Goal: Task Accomplishment & Management: Manage account settings

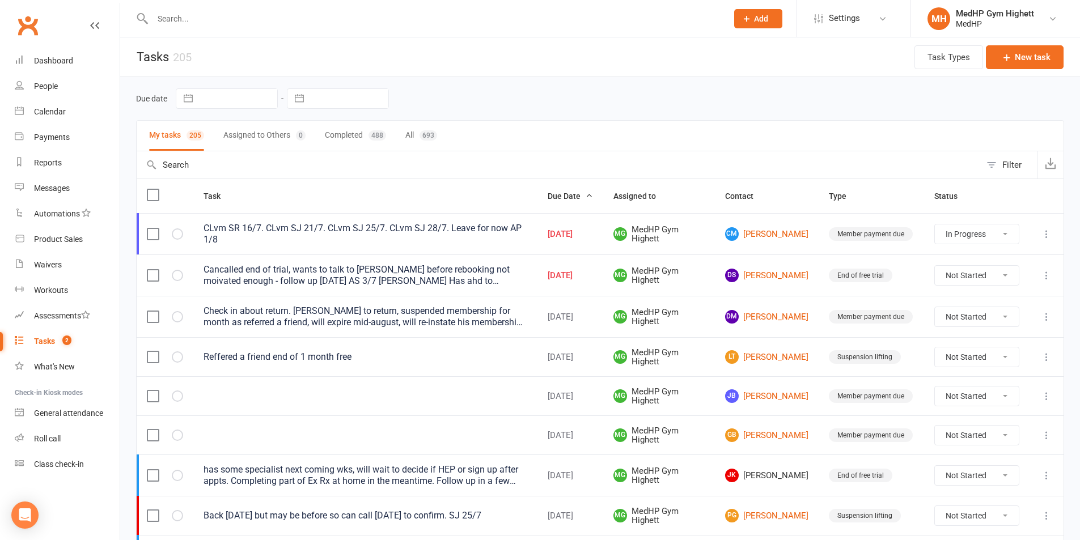
select select "started"
click at [401, 267] on div "Cancalled end of trial, wants to talk to [PERSON_NAME] before rebooking not moi…" at bounding box center [365, 275] width 324 height 23
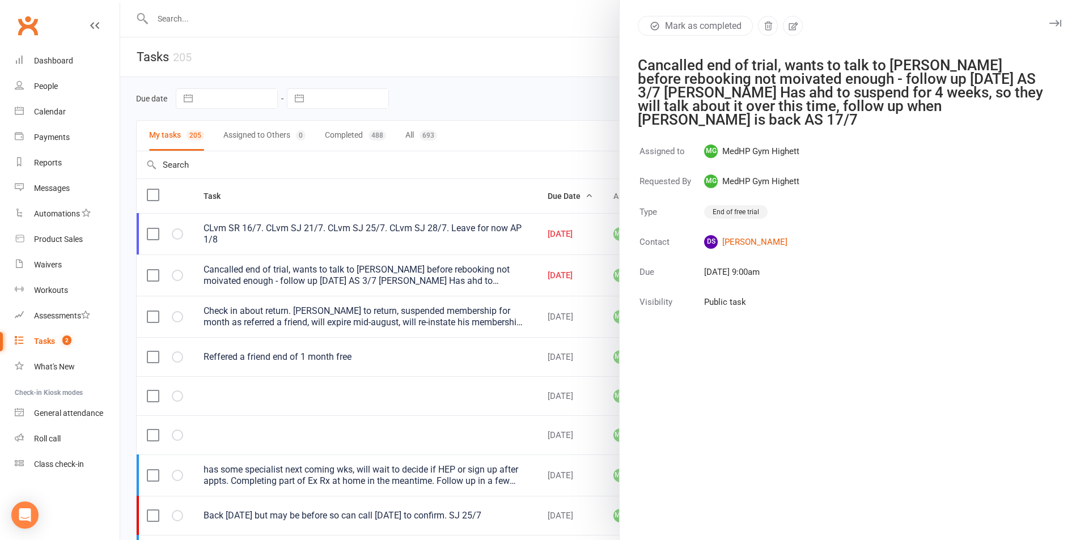
click at [458, 257] on div at bounding box center [600, 270] width 960 height 540
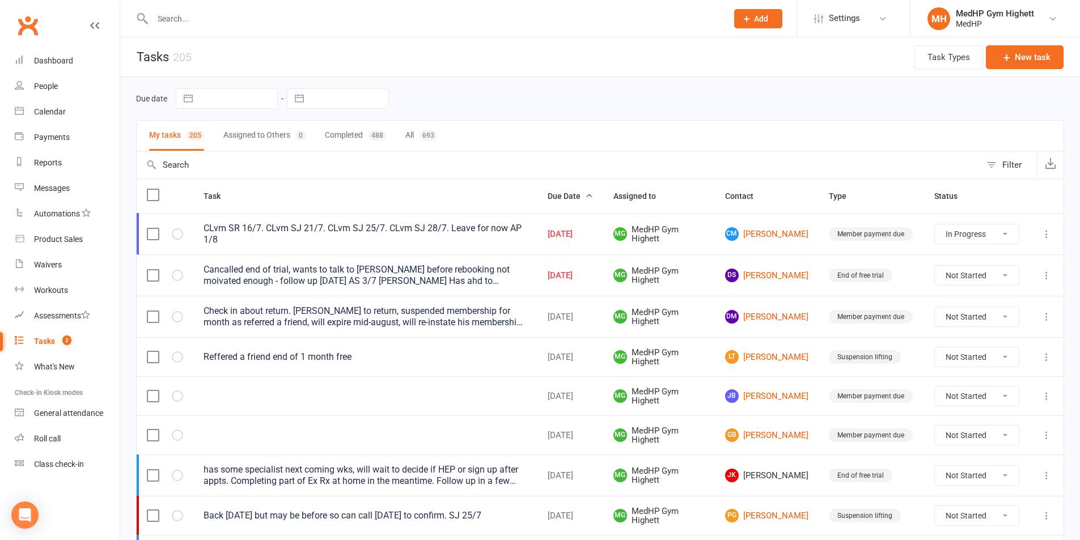
click at [451, 481] on div "has some specialist next coming wks, will wait to decide if HEP or sign up afte…" at bounding box center [365, 475] width 324 height 23
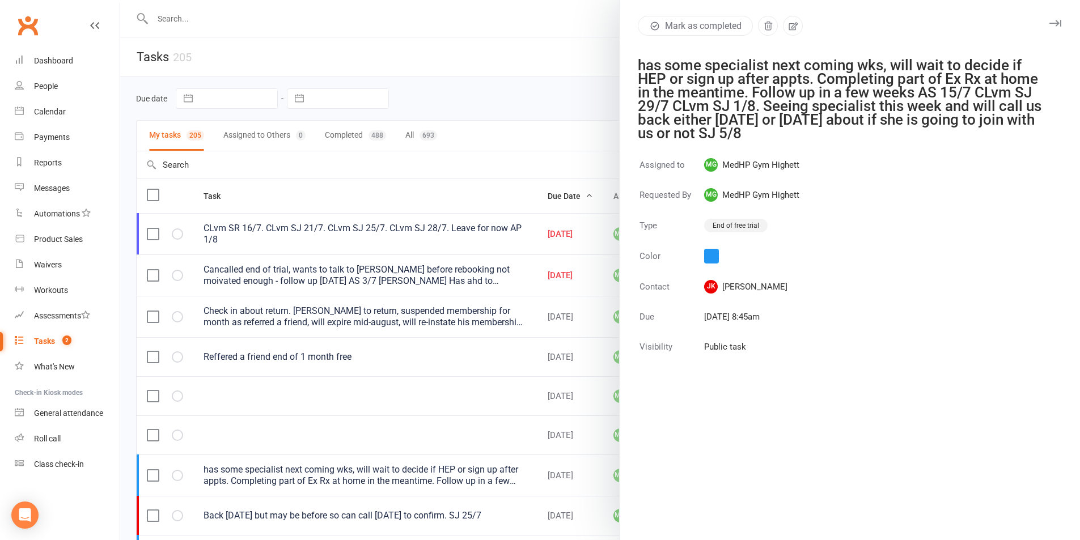
click at [457, 459] on div at bounding box center [600, 270] width 960 height 540
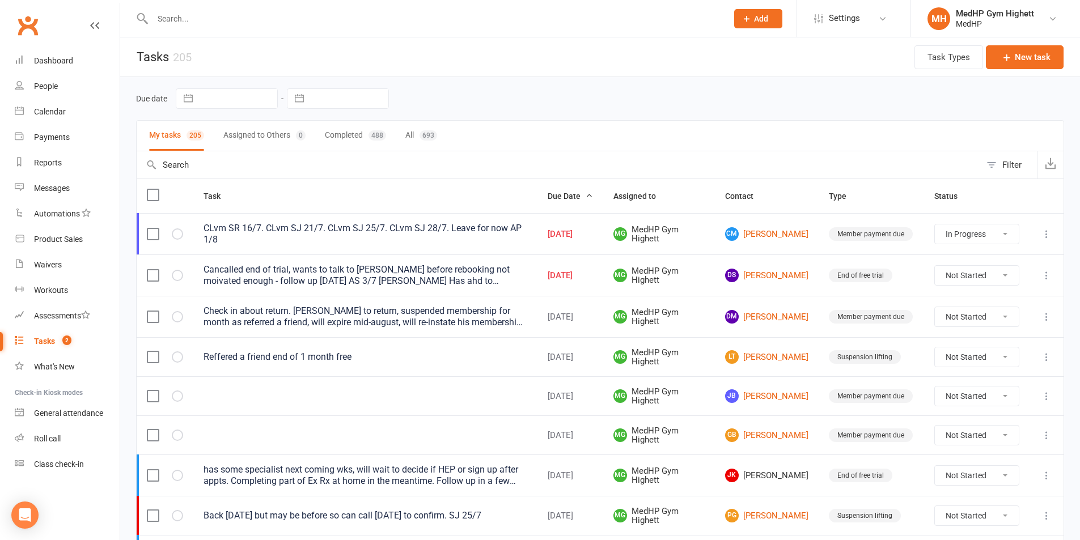
click at [991, 472] on select "Not Started In Progress Waiting Complete" at bounding box center [977, 475] width 84 height 19
click at [935, 466] on select "Not Started In Progress Waiting Complete" at bounding box center [977, 475] width 84 height 19
select select "unstarted"
select select "started"
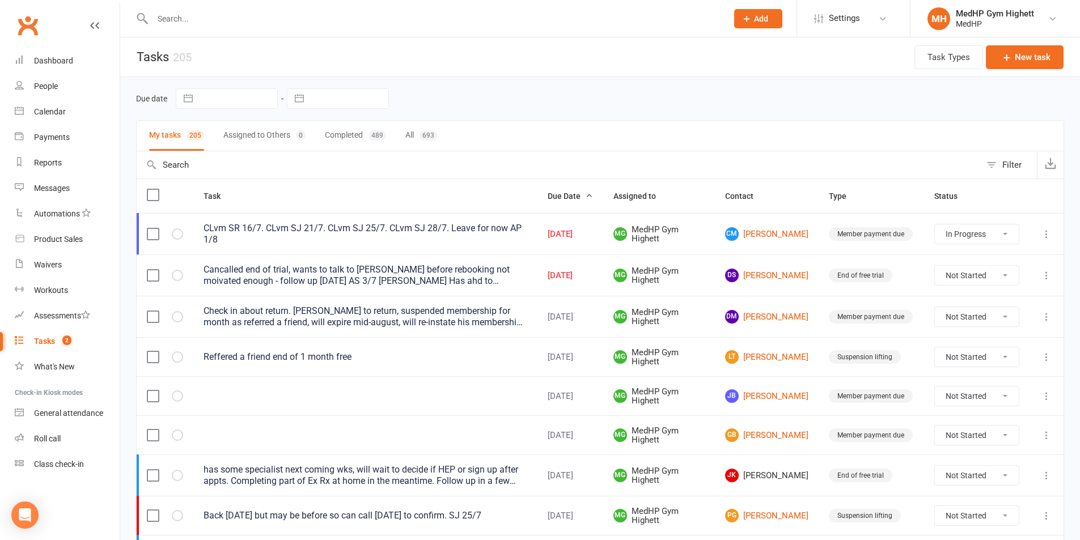
select select "started"
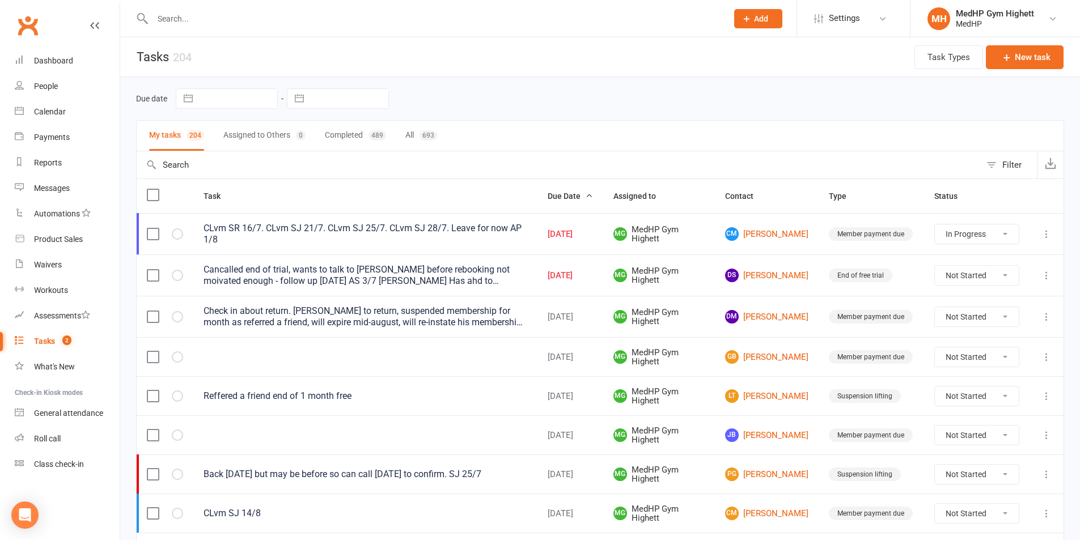
drag, startPoint x: 773, startPoint y: 507, endPoint x: 493, endPoint y: 271, distance: 366.0
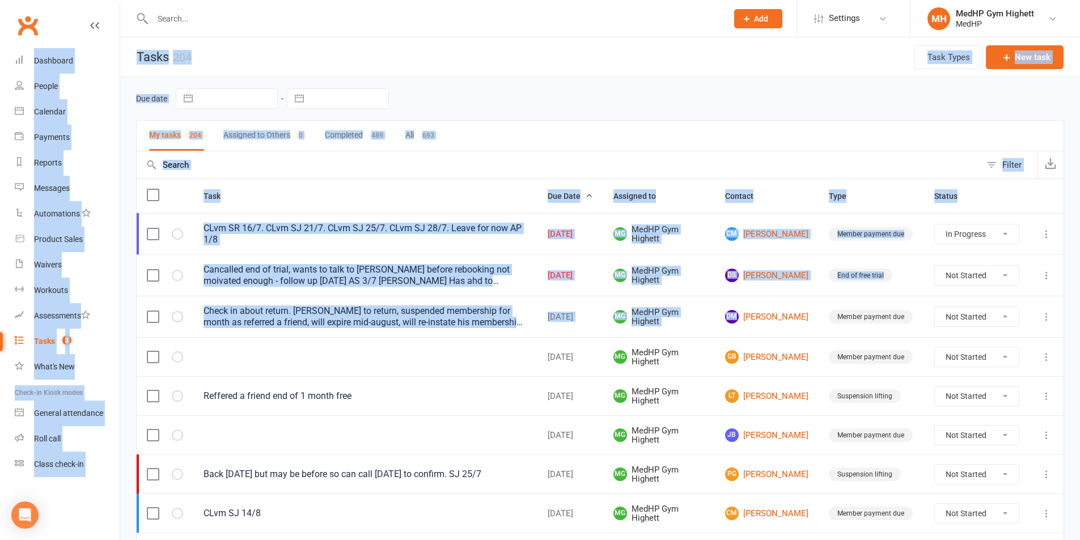
drag, startPoint x: 814, startPoint y: 315, endPoint x: 105, endPoint y: 7, distance: 772.9
click at [625, 98] on div "Due date Navigate forward to interact with the calendar and select a date. Pres…" at bounding box center [600, 98] width 928 height 20
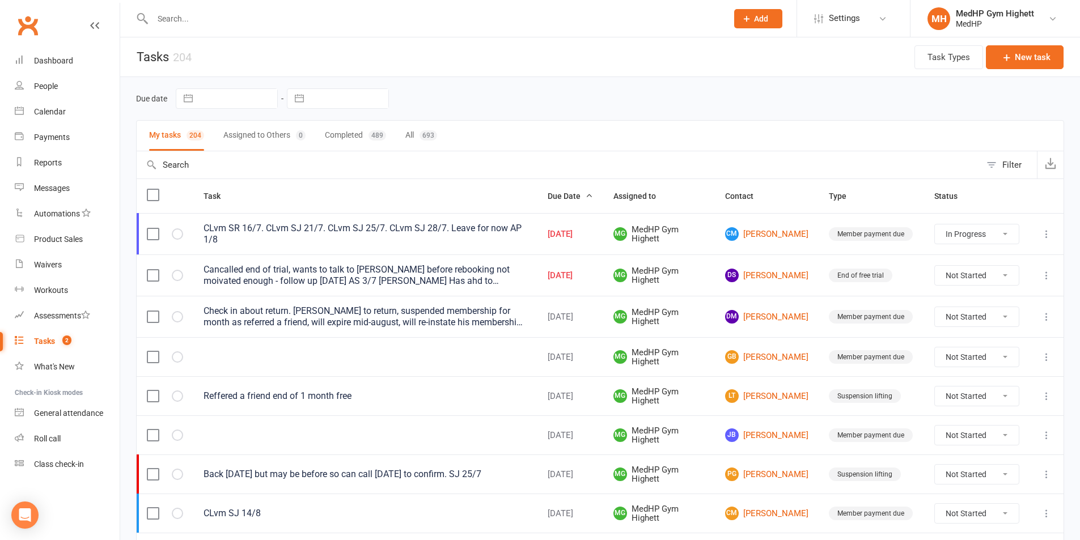
drag, startPoint x: 630, startPoint y: 478, endPoint x: 495, endPoint y: 205, distance: 304.4
click at [513, 110] on div "Due date Navigate forward to interact with the calendar and select a date. Pres…" at bounding box center [600, 98] width 928 height 43
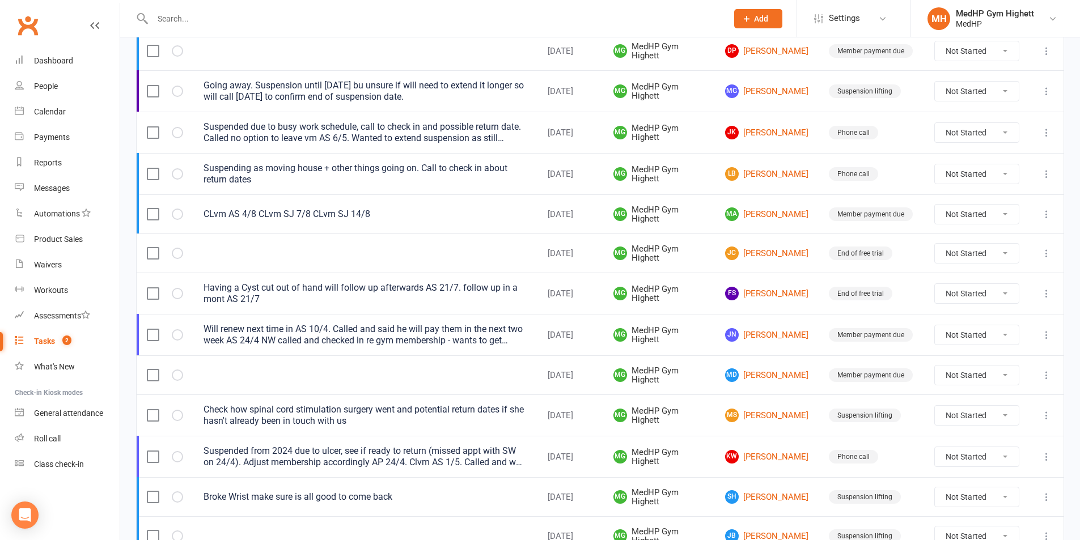
scroll to position [765, 0]
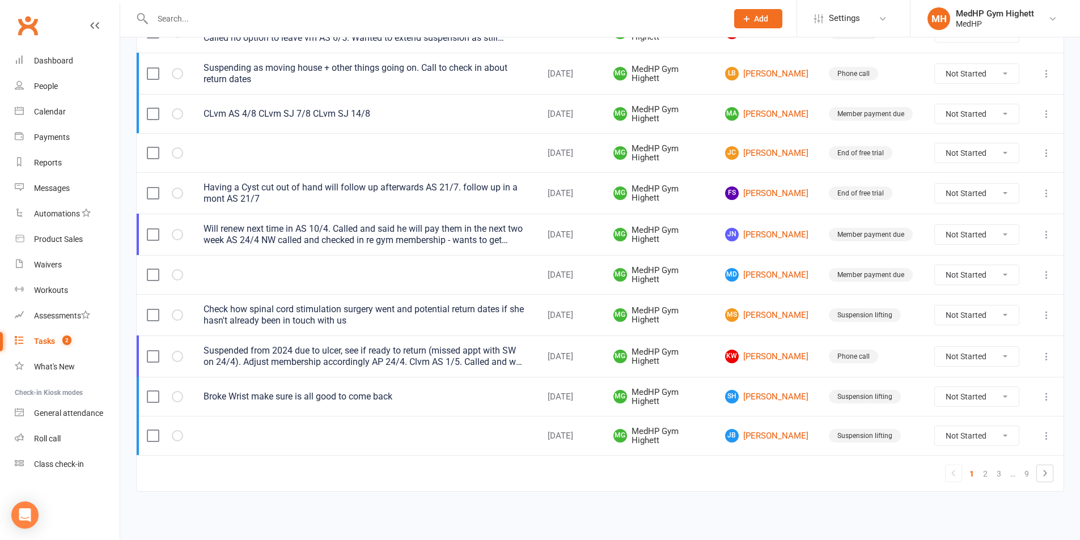
drag, startPoint x: 475, startPoint y: 97, endPoint x: 731, endPoint y: 562, distance: 531.2
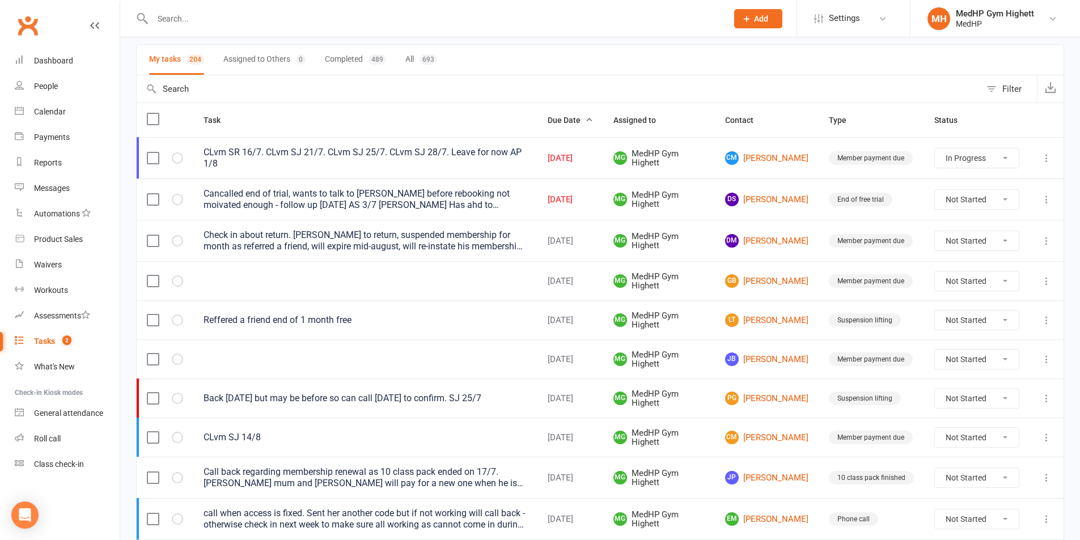
scroll to position [0, 0]
